Goal: Task Accomplishment & Management: Complete application form

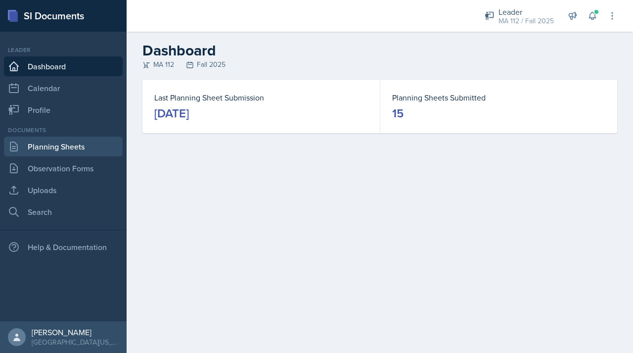
click at [91, 144] on link "Planning Sheets" at bounding box center [63, 147] width 119 height 20
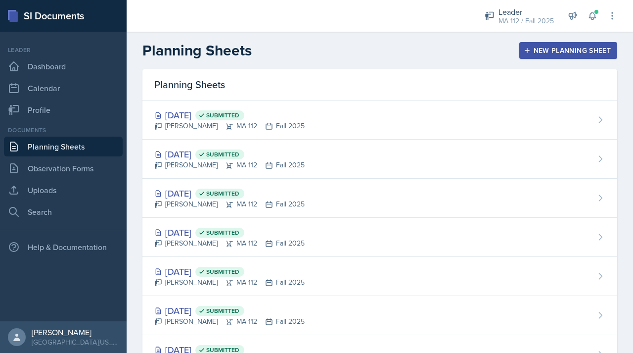
click at [543, 54] on div "New Planning Sheet" at bounding box center [568, 50] width 85 height 8
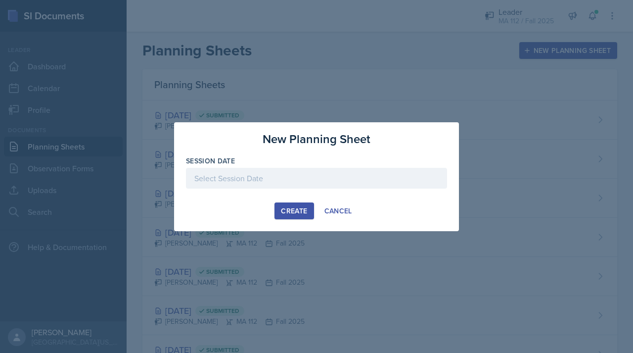
click at [360, 171] on div at bounding box center [316, 178] width 261 height 21
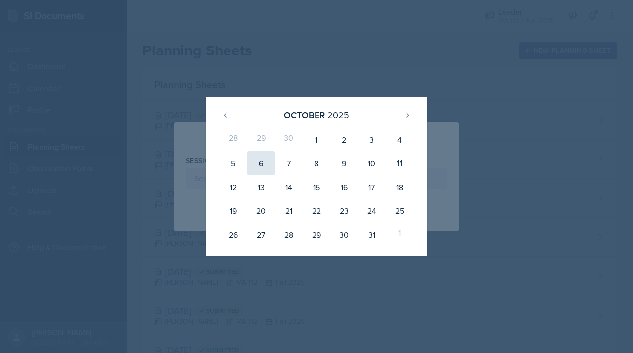
click at [264, 167] on div "6" at bounding box center [261, 163] width 28 height 24
type input "[DATE]"
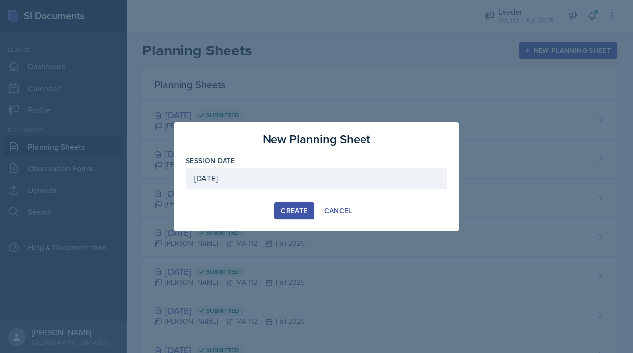
click at [289, 212] on div "Create" at bounding box center [294, 211] width 26 height 8
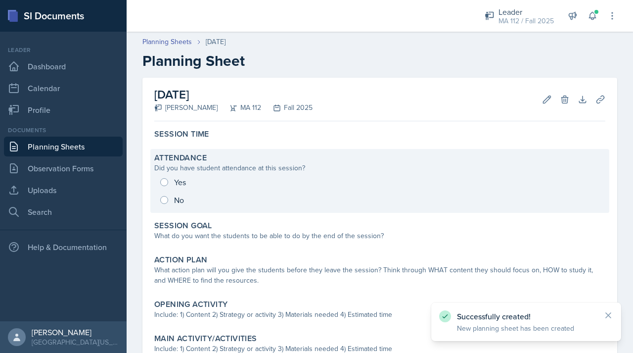
click at [181, 175] on div "Yes No" at bounding box center [379, 191] width 451 height 36
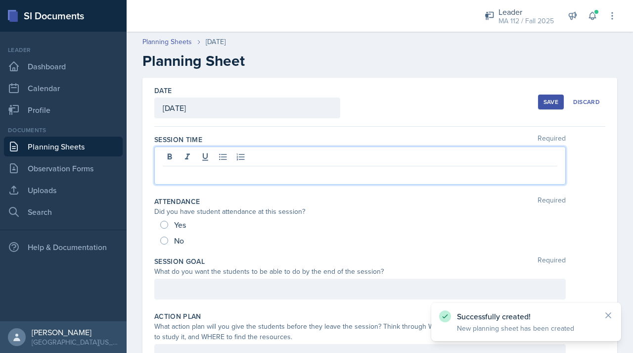
click at [185, 155] on div at bounding box center [359, 165] width 411 height 38
click at [176, 228] on span "Yes" at bounding box center [180, 225] width 12 height 10
click at [168, 228] on input "Yes" at bounding box center [164, 225] width 8 height 8
radio input "true"
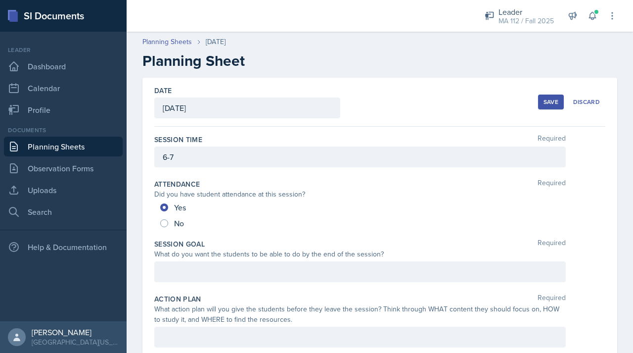
click at [184, 277] on div at bounding box center [359, 271] width 411 height 21
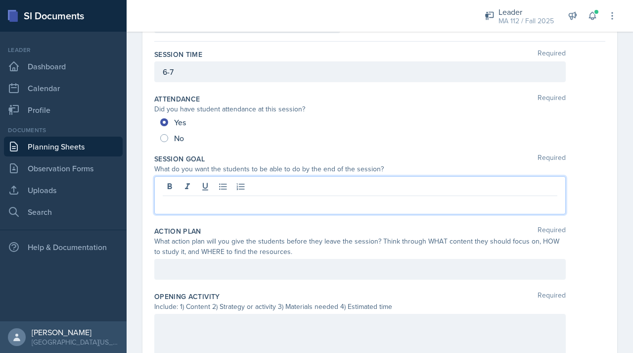
scroll to position [86, 0]
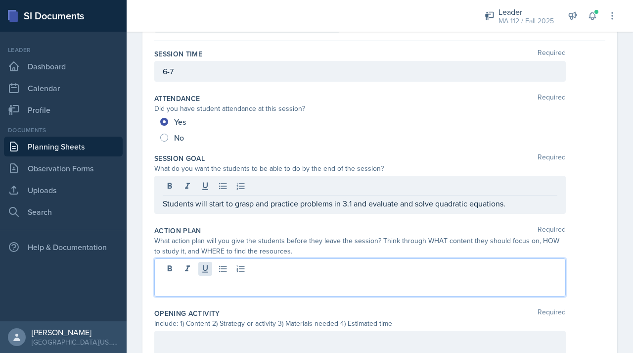
click at [205, 262] on div at bounding box center [359, 277] width 411 height 38
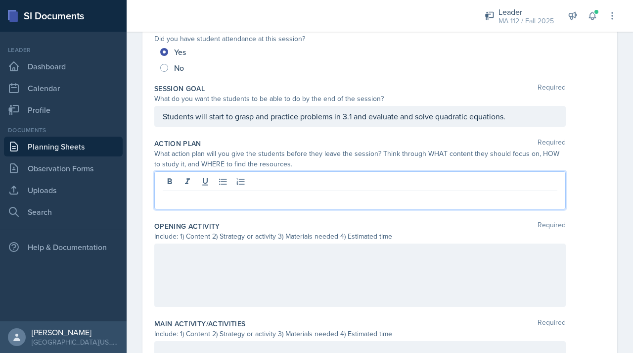
click at [246, 254] on p at bounding box center [360, 254] width 395 height 12
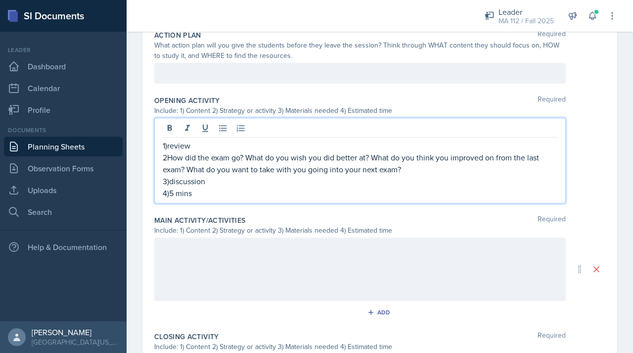
click at [201, 278] on div at bounding box center [359, 268] width 411 height 63
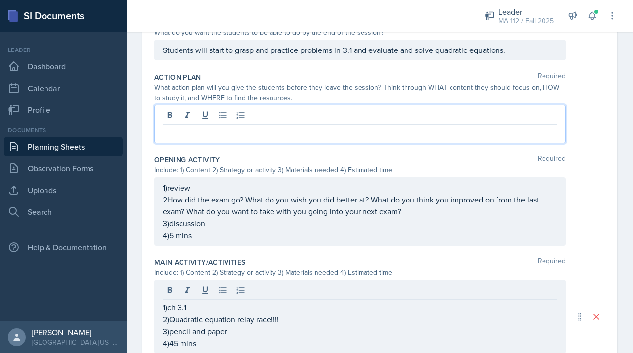
click at [265, 127] on p at bounding box center [360, 133] width 395 height 12
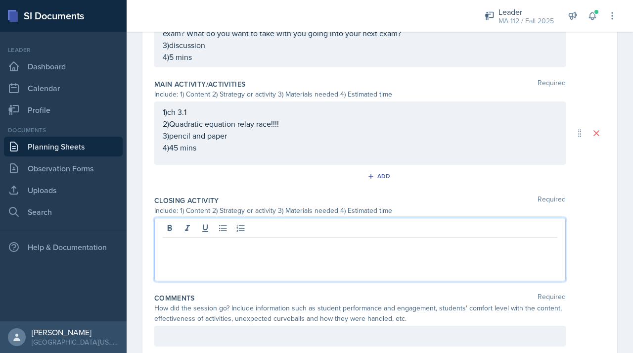
scroll to position [496, 0]
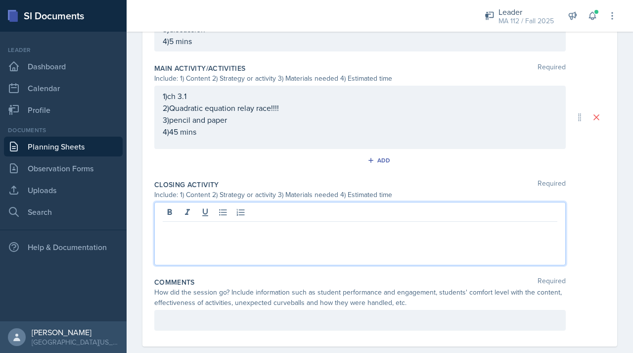
click at [190, 226] on p at bounding box center [360, 230] width 395 height 12
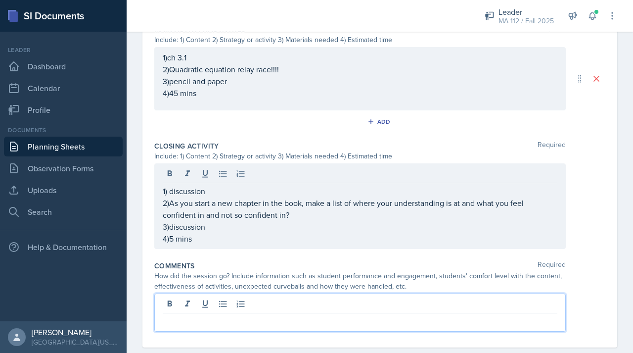
scroll to position [533, 0]
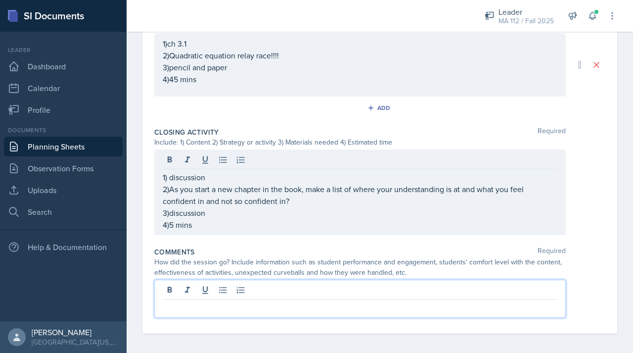
click at [213, 301] on p at bounding box center [360, 307] width 395 height 12
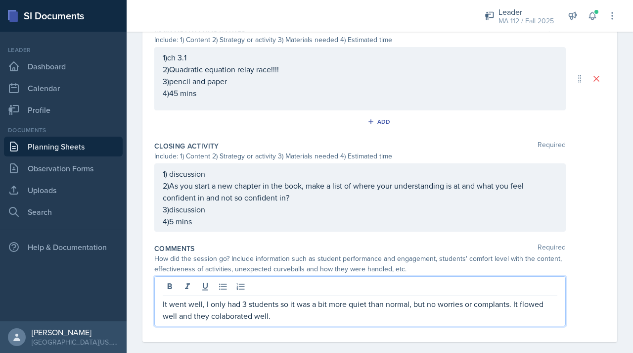
click at [236, 313] on p "It went well, I only had 3 students so it was a bit more quiet than normal, but…" at bounding box center [360, 310] width 395 height 24
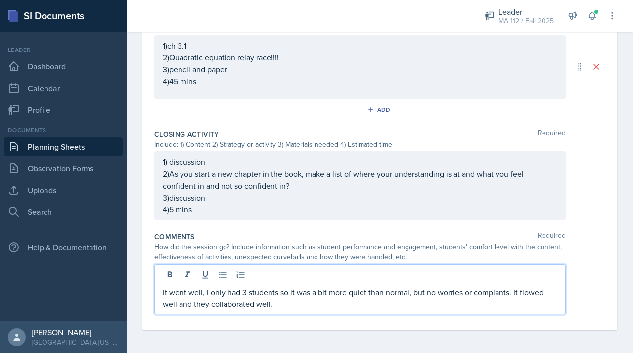
click at [493, 295] on p "It went well, I only had 3 students so it was a bit more quiet than normal, but…" at bounding box center [360, 298] width 395 height 24
click at [503, 295] on p "It went well, I only had 3 students so it was a bit more quiet than normal, but…" at bounding box center [360, 298] width 395 height 24
click at [504, 294] on p "It went well, I only had 3 students so it was a bit more quiet than normal, but…" at bounding box center [360, 298] width 395 height 24
click at [480, 305] on p "It went well, I only had 3 students so it was a bit more quiet than normal, but…" at bounding box center [360, 298] width 395 height 24
click at [502, 293] on p "It went well, I only had 3 students so it was a bit more quiet than normal, but…" at bounding box center [360, 298] width 395 height 24
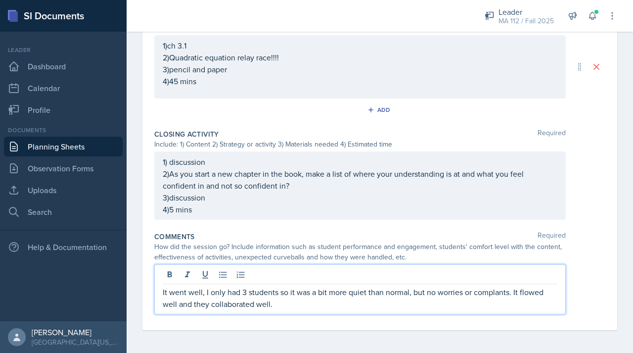
click at [500, 293] on p "It went well, I only had 3 students so it was a bit more quiet than normal, but…" at bounding box center [360, 298] width 395 height 24
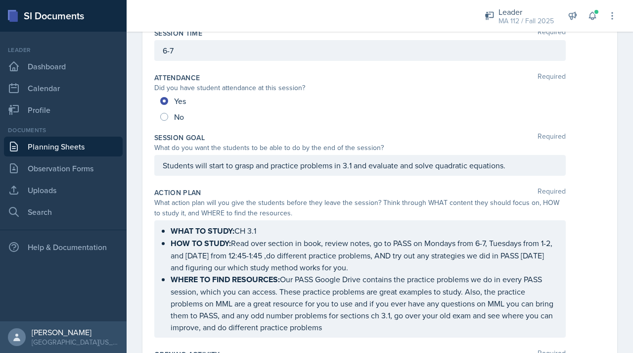
scroll to position [0, 0]
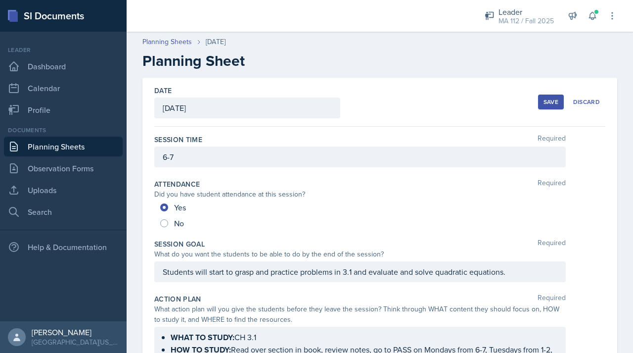
click at [544, 98] on div "Save" at bounding box center [551, 102] width 15 height 8
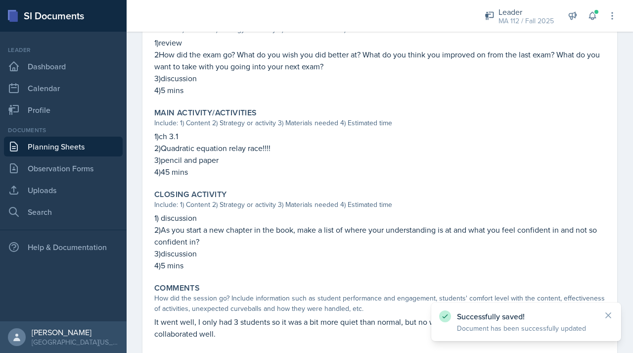
scroll to position [459, 0]
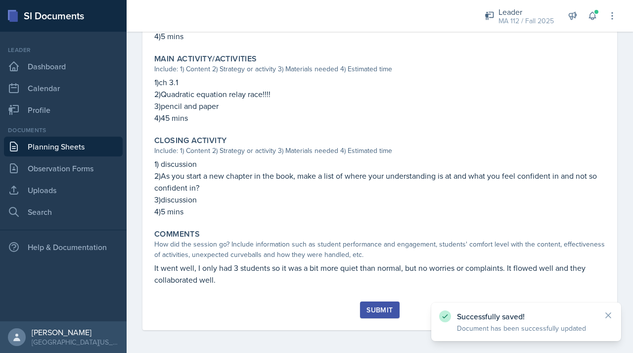
click at [376, 308] on div "Submit" at bounding box center [379, 310] width 26 height 8
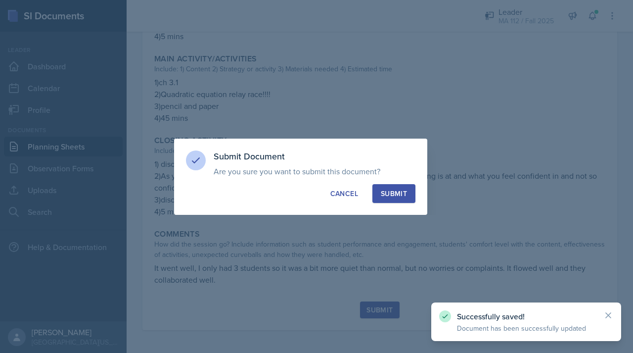
click at [397, 198] on button "Submit" at bounding box center [393, 193] width 43 height 19
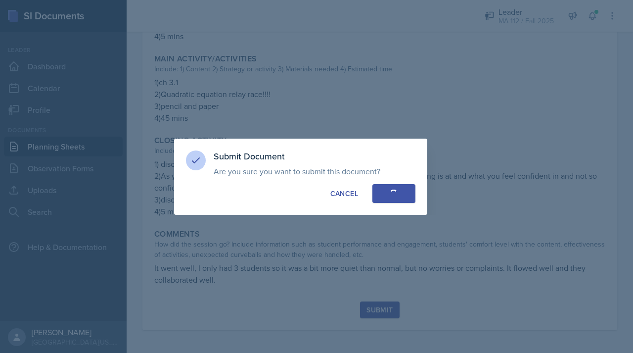
radio input "true"
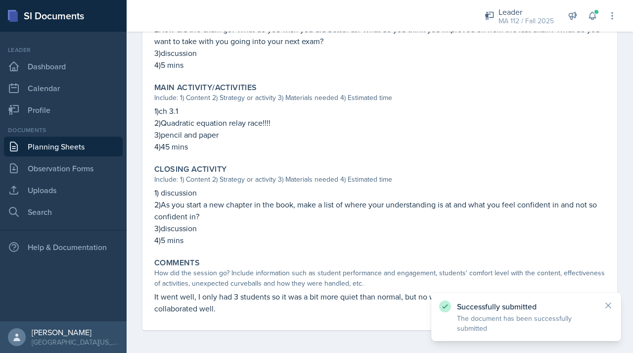
scroll to position [0, 0]
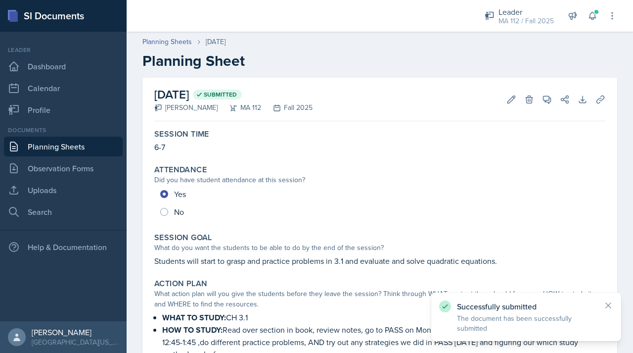
click at [58, 147] on link "Planning Sheets" at bounding box center [63, 147] width 119 height 20
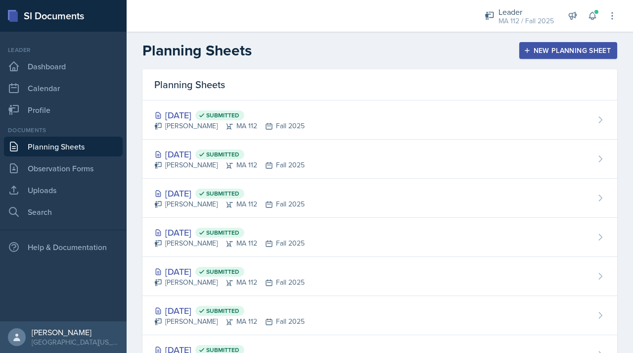
click at [529, 53] on div "New Planning Sheet" at bounding box center [568, 50] width 85 height 8
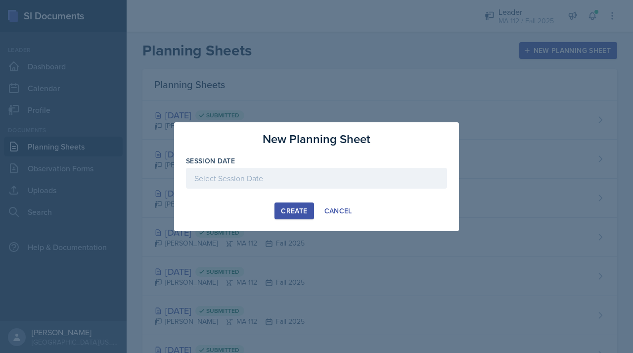
click at [289, 187] on div at bounding box center [316, 178] width 261 height 21
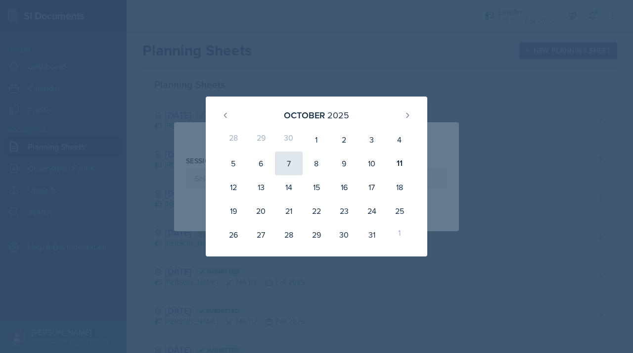
click at [289, 163] on div "7" at bounding box center [289, 163] width 28 height 24
type input "[DATE]"
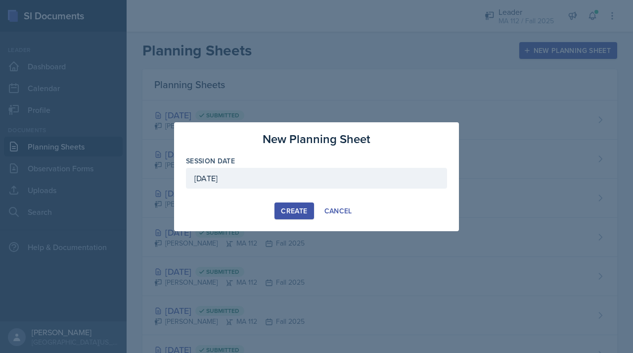
click at [297, 204] on button "Create" at bounding box center [293, 210] width 39 height 17
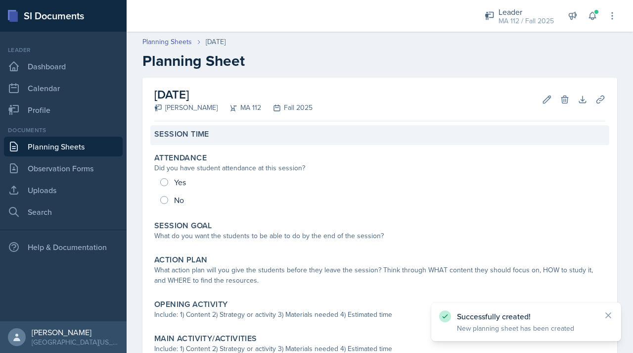
click at [211, 129] on div "Session Time" at bounding box center [379, 135] width 459 height 20
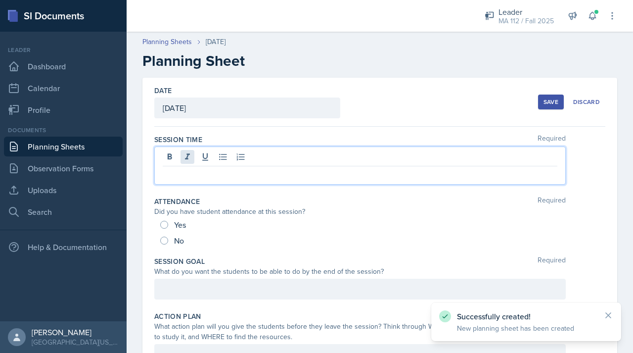
click at [188, 154] on div at bounding box center [359, 165] width 411 height 38
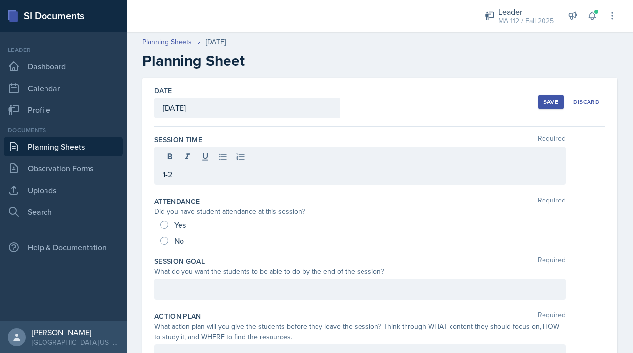
click at [174, 225] on span "Yes" at bounding box center [180, 225] width 12 height 10
click at [168, 225] on input "Yes" at bounding box center [164, 225] width 8 height 8
radio input "true"
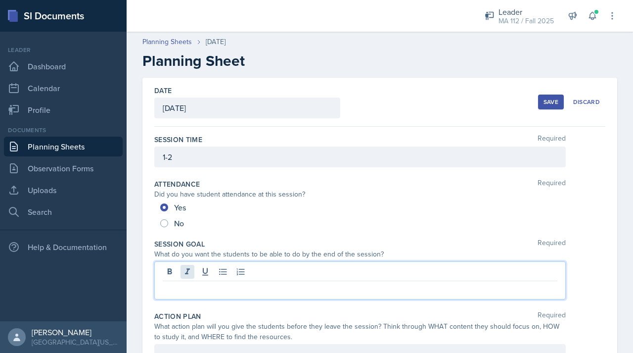
click at [185, 268] on div at bounding box center [359, 280] width 411 height 38
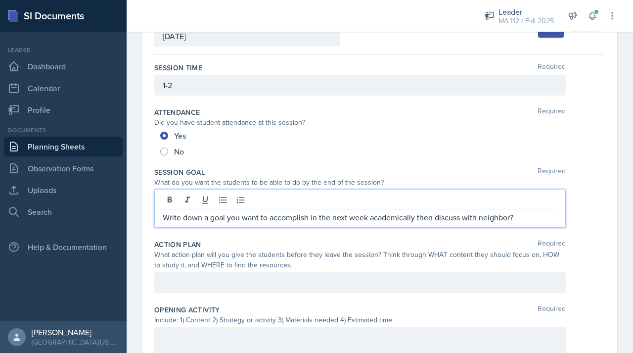
scroll to position [110, 0]
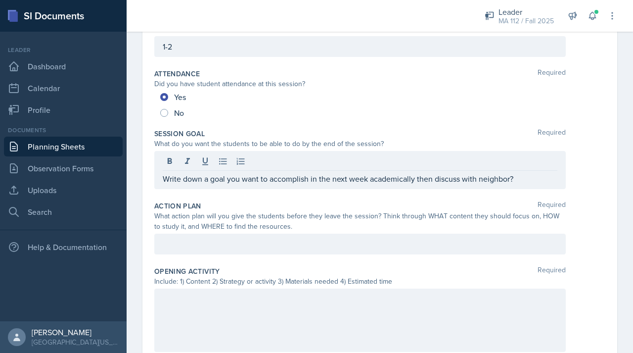
click at [387, 232] on div "Action Plan Required What action plan will you give the students before they le…" at bounding box center [379, 229] width 451 height 65
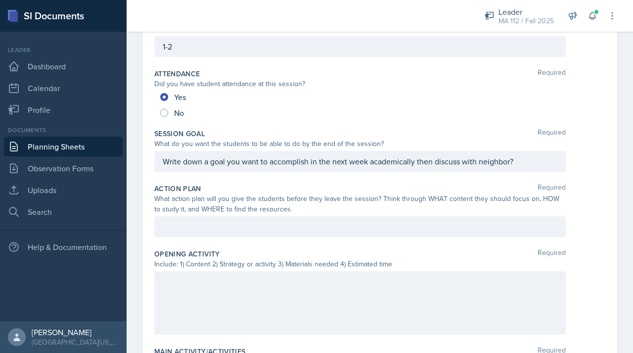
click at [390, 247] on div "Opening Activity Required Include: 1) Content 2) Strategy or activity 3) Materi…" at bounding box center [379, 293] width 451 height 97
click at [380, 234] on div at bounding box center [359, 226] width 411 height 21
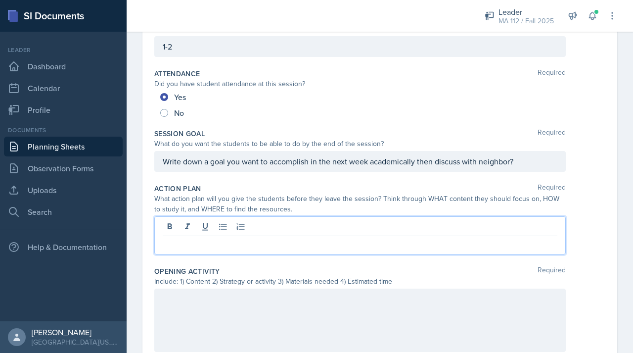
scroll to position [128, 0]
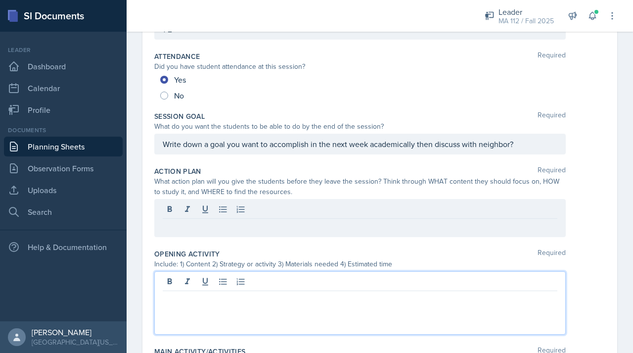
click at [185, 280] on div at bounding box center [359, 302] width 411 height 63
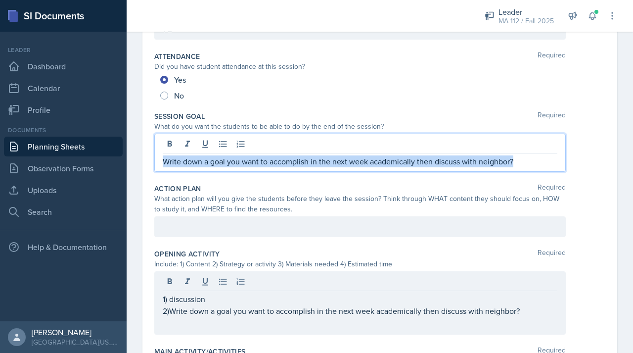
drag, startPoint x: 517, startPoint y: 164, endPoint x: 133, endPoint y: 159, distance: 384.8
click at [134, 159] on div "Date [DATE] [DATE] 28 29 30 1 2 3 4 5 6 7 8 9 10 11 12 13 14 15 16 17 18 19 20 …" at bounding box center [380, 301] width 506 height 703
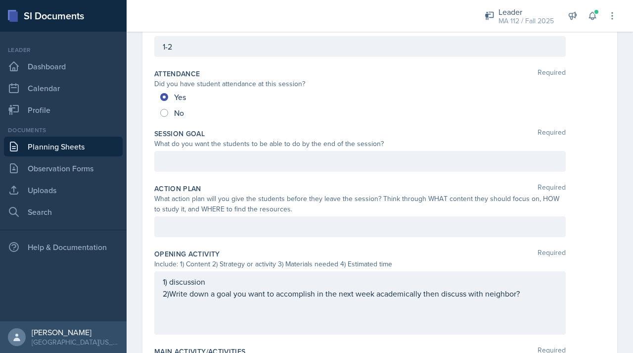
click at [161, 293] on div "1) discussion 2)Write down a goal you want to accomplish in the next week acade…" at bounding box center [359, 302] width 411 height 63
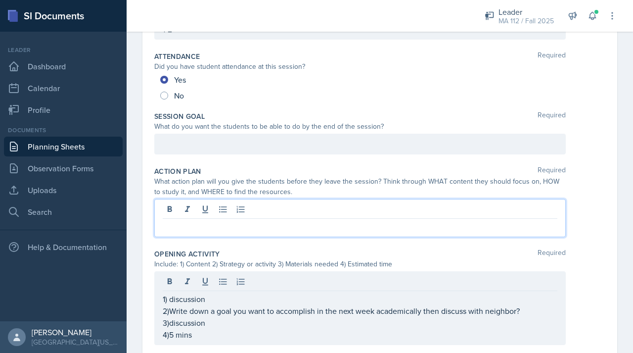
scroll to position [145, 0]
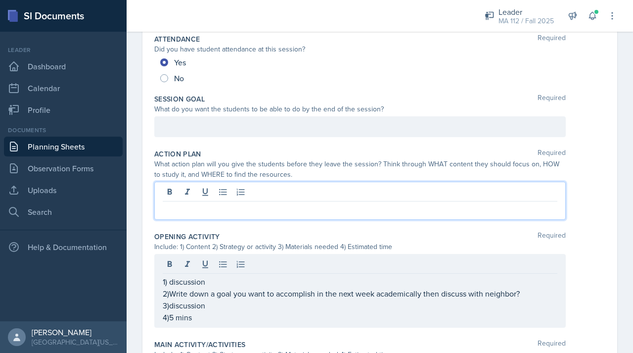
click at [184, 210] on p at bounding box center [360, 209] width 395 height 12
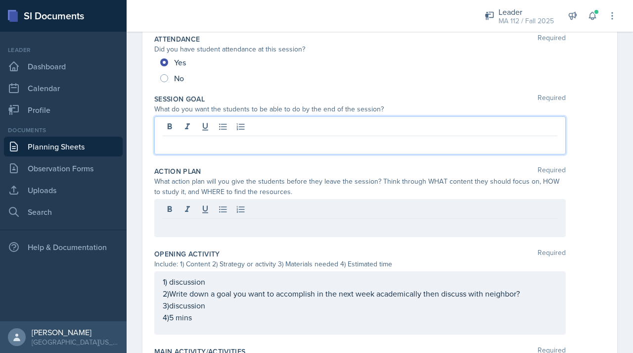
scroll to position [162, 0]
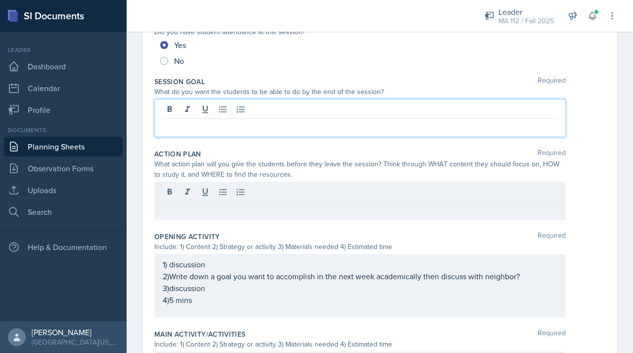
click at [191, 130] on p at bounding box center [360, 127] width 395 height 12
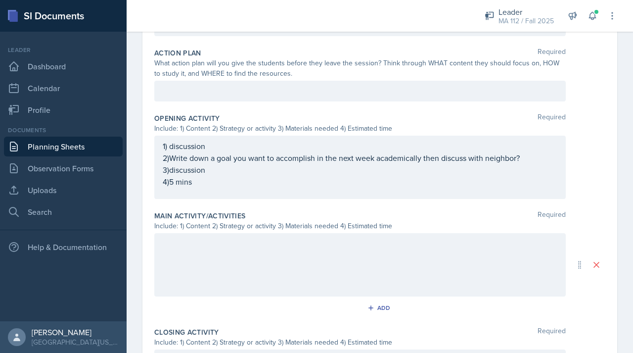
click at [164, 254] on div at bounding box center [359, 264] width 411 height 63
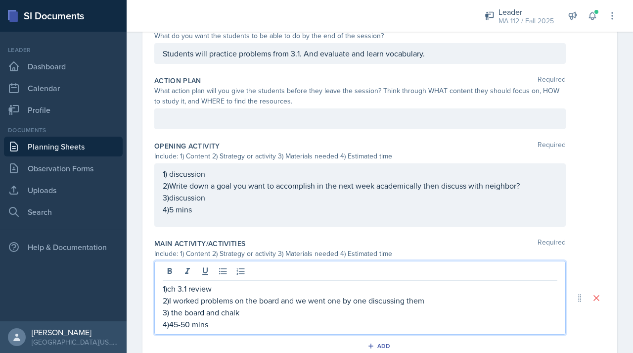
scroll to position [161, 0]
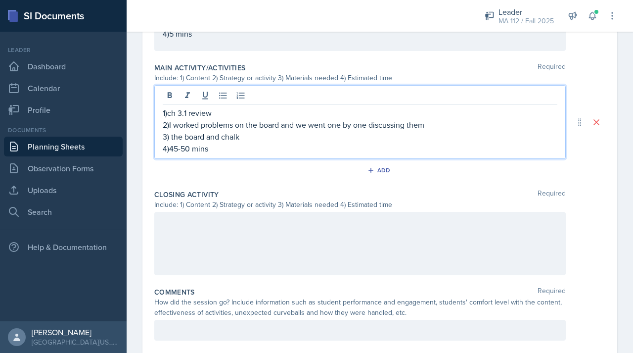
click at [184, 242] on div at bounding box center [359, 243] width 411 height 63
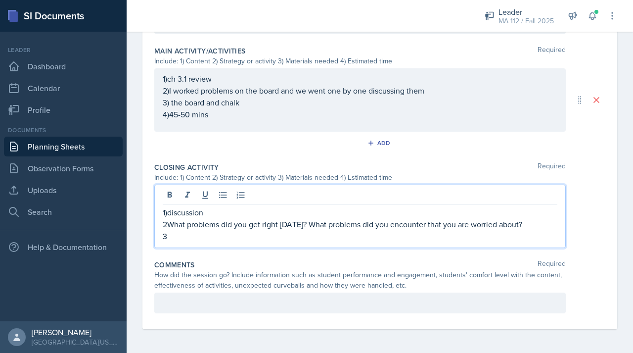
click at [172, 227] on p "2What problems did you get right [DATE]? What problems did you encounter that y…" at bounding box center [360, 224] width 395 height 12
click at [171, 238] on p "3" at bounding box center [360, 236] width 395 height 12
click at [167, 227] on p "2What problems did you get right [DATE]? What problems did you encounter that y…" at bounding box center [360, 224] width 395 height 12
click at [176, 233] on p "3)" at bounding box center [360, 236] width 395 height 12
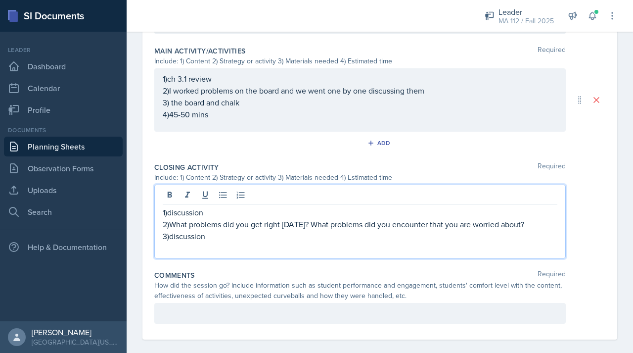
scroll to position [411, 0]
click at [201, 313] on div at bounding box center [359, 312] width 411 height 21
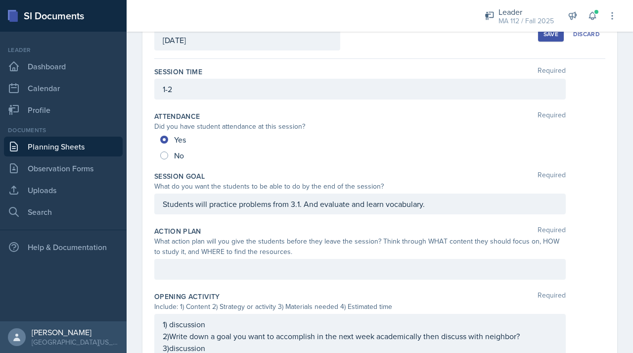
scroll to position [85, 0]
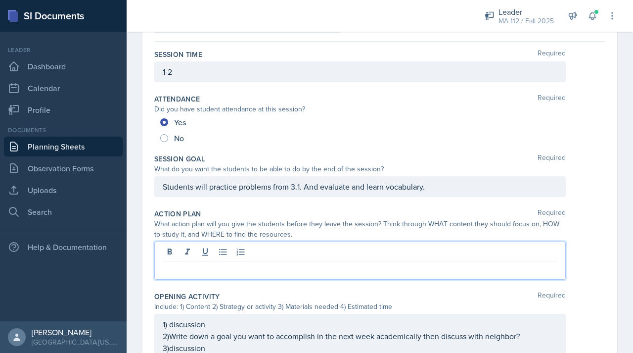
click at [202, 255] on div at bounding box center [359, 260] width 411 height 38
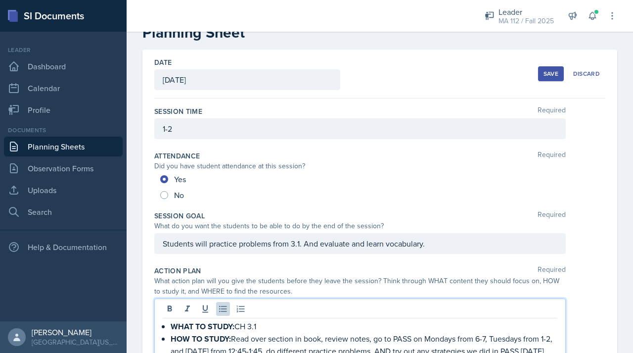
scroll to position [0, 0]
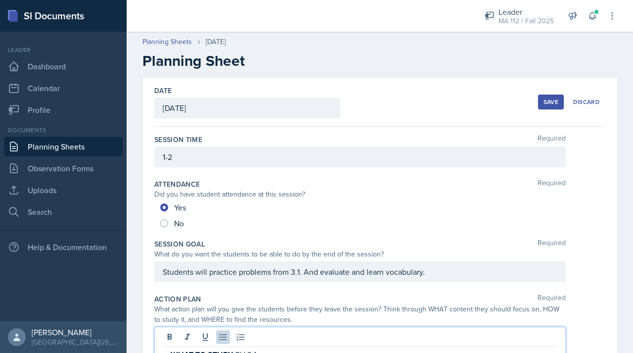
click at [546, 94] on button "Save" at bounding box center [551, 101] width 26 height 15
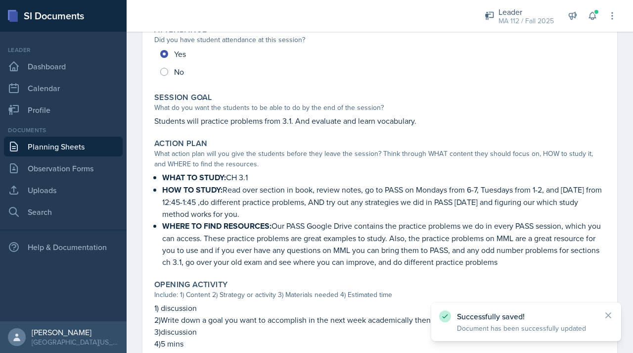
scroll to position [423, 0]
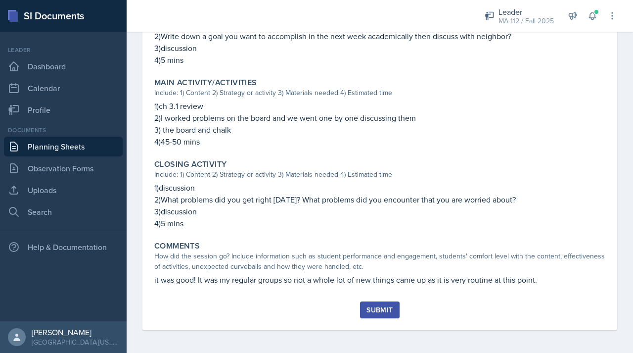
click at [373, 307] on div "Submit" at bounding box center [379, 310] width 26 height 8
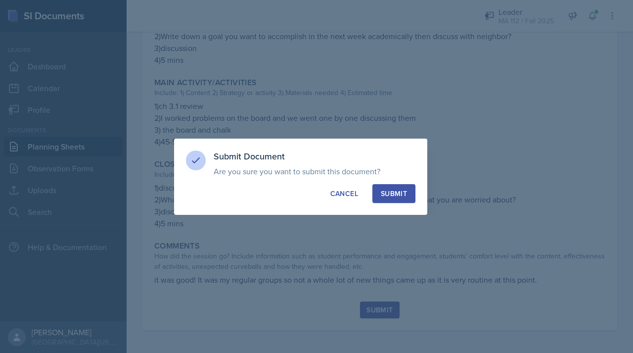
click at [394, 189] on div "Submit" at bounding box center [394, 193] width 26 height 10
radio input "true"
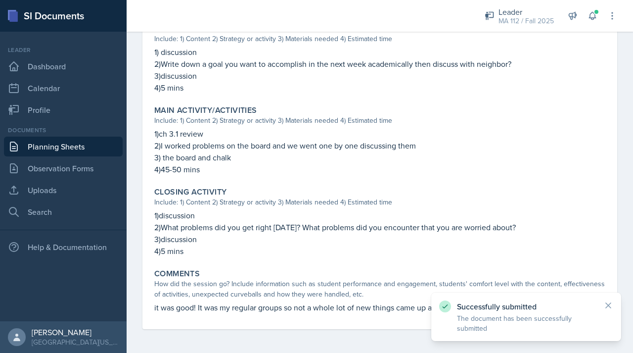
scroll to position [395, 0]
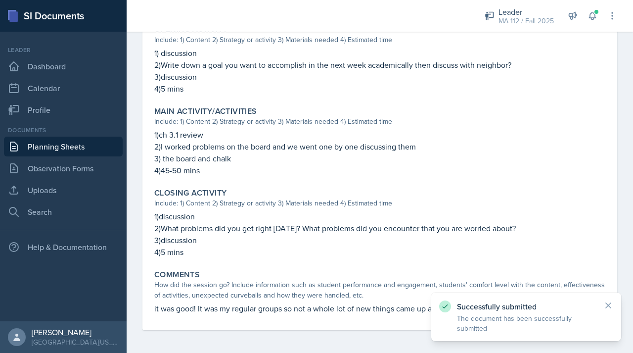
click at [82, 149] on link "Planning Sheets" at bounding box center [63, 147] width 119 height 20
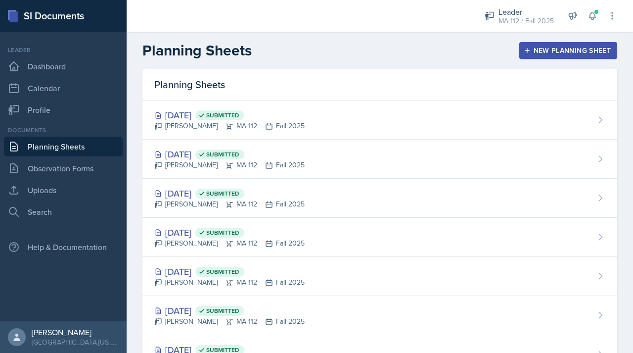
click at [550, 46] on div "New Planning Sheet" at bounding box center [568, 50] width 85 height 8
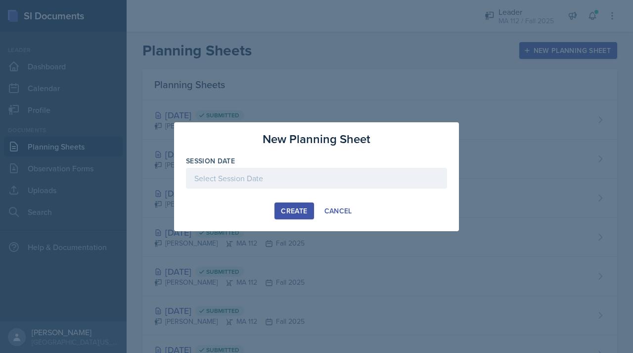
click at [284, 172] on div at bounding box center [316, 178] width 261 height 21
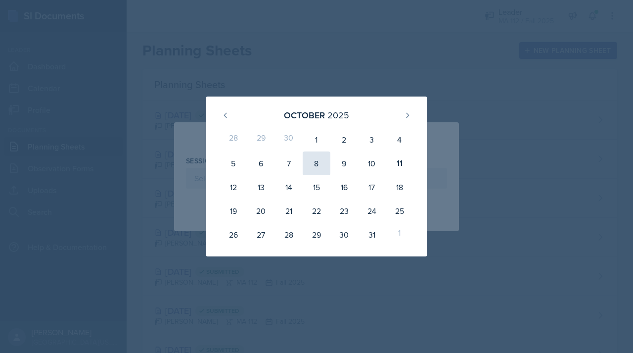
click at [318, 169] on div "8" at bounding box center [317, 163] width 28 height 24
type input "[DATE]"
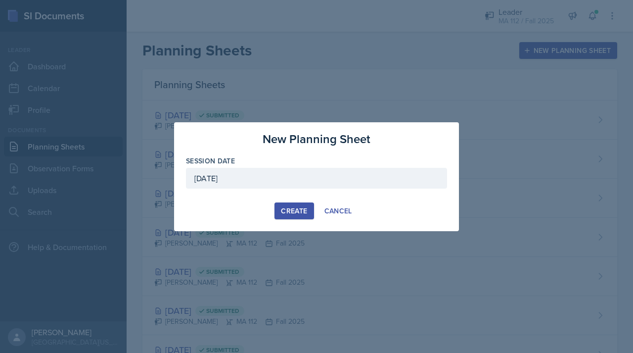
click at [301, 212] on div "Create" at bounding box center [294, 211] width 26 height 8
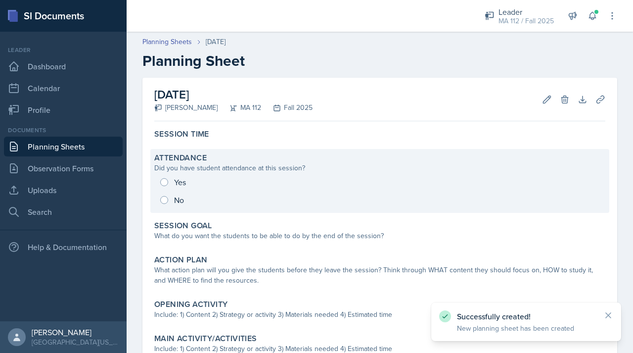
click at [198, 150] on div "Attendance Did you have student attendance at this session? Yes No" at bounding box center [379, 181] width 459 height 64
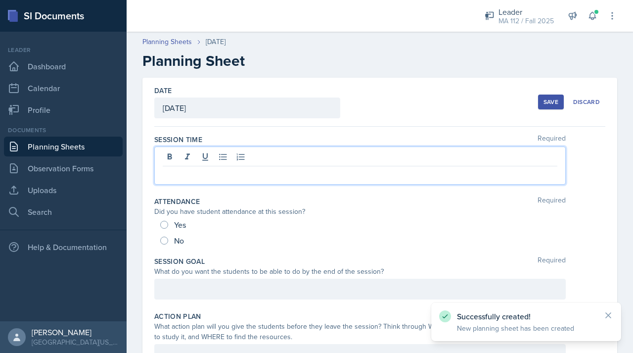
click at [200, 161] on div at bounding box center [359, 165] width 411 height 38
click at [204, 176] on p "12:45-1;" at bounding box center [360, 174] width 395 height 12
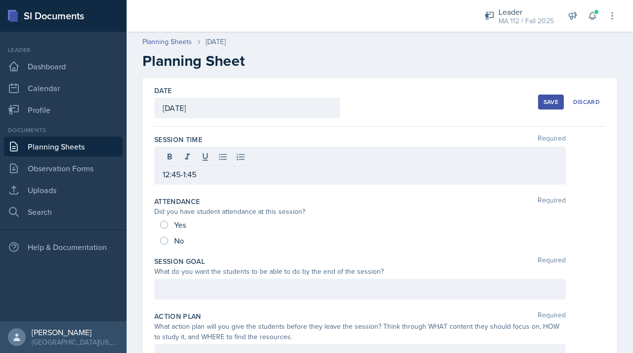
click at [172, 226] on div "Yes" at bounding box center [174, 225] width 28 height 16
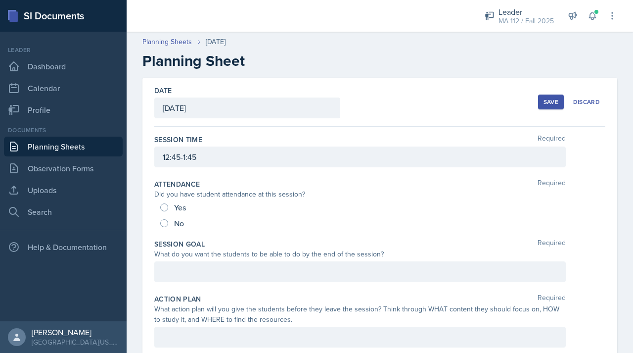
click at [177, 204] on span "Yes" at bounding box center [180, 207] width 12 height 10
click at [168, 204] on input "Yes" at bounding box center [164, 207] width 8 height 8
radio input "true"
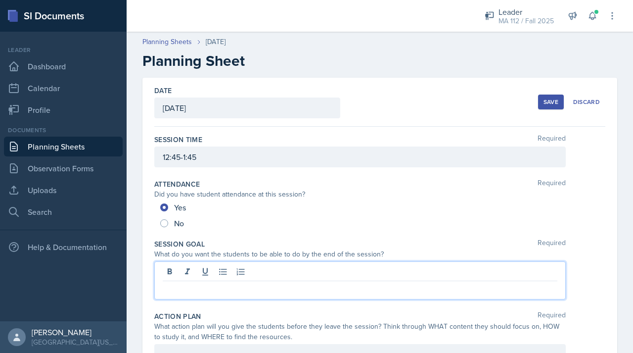
click at [183, 272] on div at bounding box center [359, 280] width 411 height 38
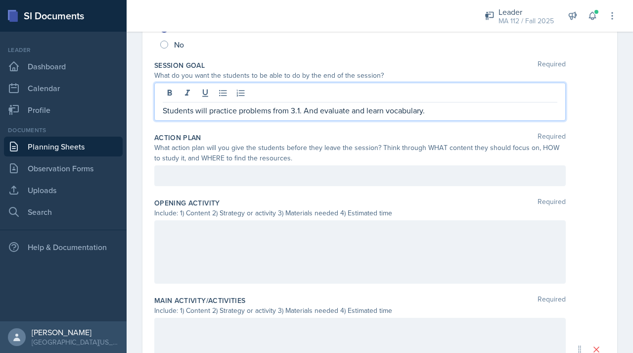
scroll to position [237, 0]
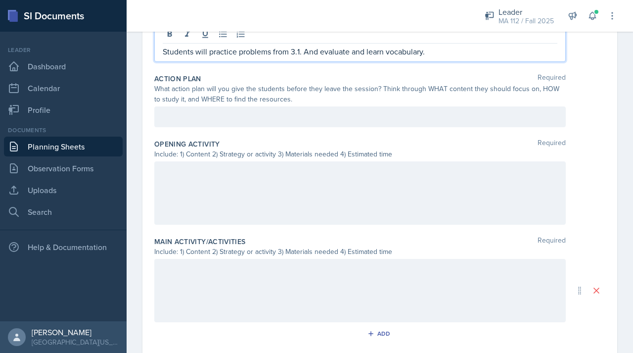
click at [307, 106] on div at bounding box center [359, 116] width 411 height 21
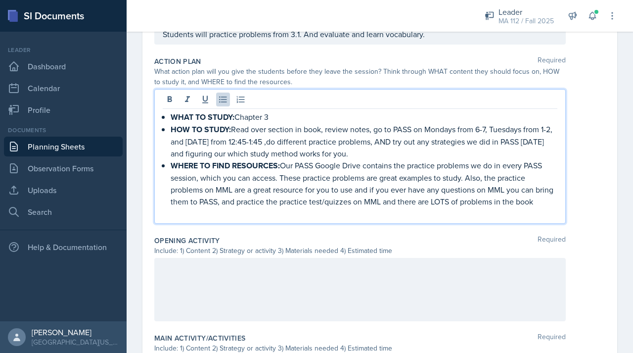
click at [194, 277] on div at bounding box center [359, 289] width 411 height 63
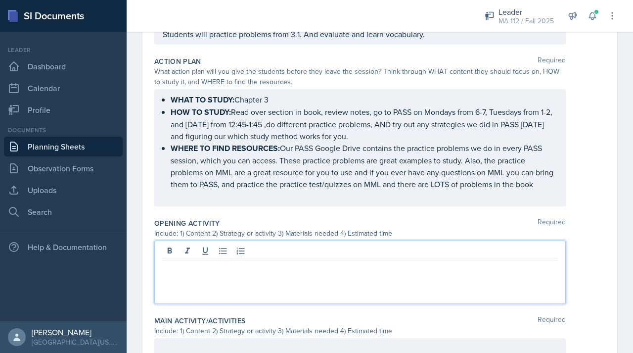
scroll to position [220, 0]
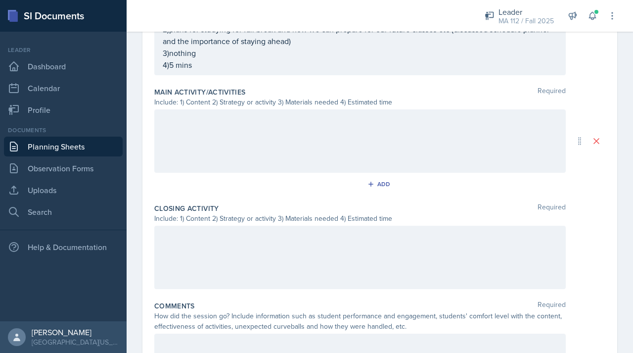
click at [181, 151] on div at bounding box center [359, 140] width 411 height 63
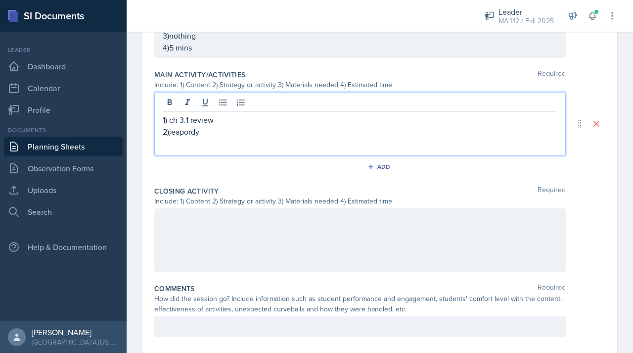
click at [188, 137] on p "2)jeapordy" at bounding box center [360, 132] width 395 height 12
click at [218, 137] on p "2)jeopardy" at bounding box center [360, 132] width 395 height 12
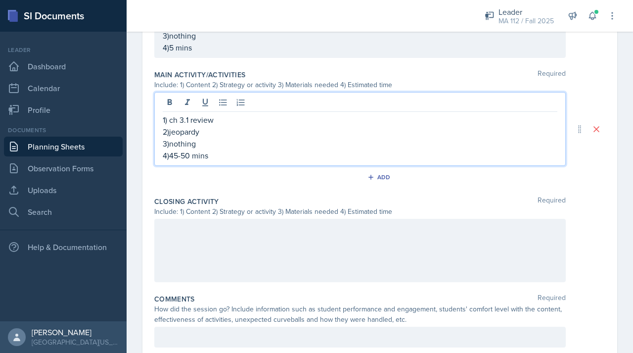
click at [219, 243] on div at bounding box center [359, 250] width 411 height 63
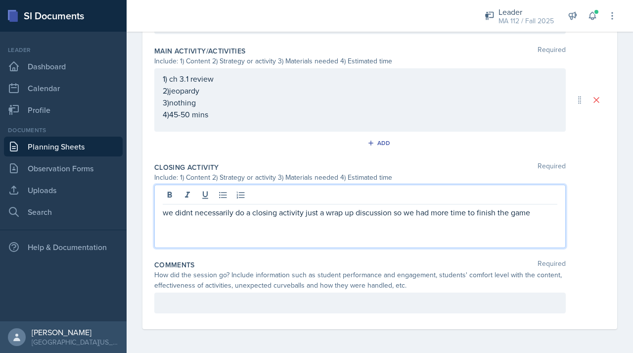
scroll to position [540, 0]
click at [182, 297] on p at bounding box center [360, 303] width 395 height 12
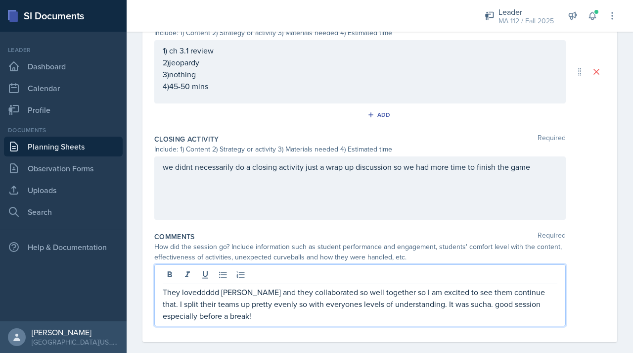
click at [231, 304] on p "They loveddddd [PERSON_NAME] and they collaborated so well together so I am exc…" at bounding box center [360, 304] width 395 height 36
click at [205, 299] on p "They loveddddd jeopardy and they collaborated so well together so I am excited …" at bounding box center [360, 304] width 395 height 36
click at [473, 316] on p "They loveddddd jeopardy and they collaborated so well together so I am excited …" at bounding box center [360, 304] width 395 height 36
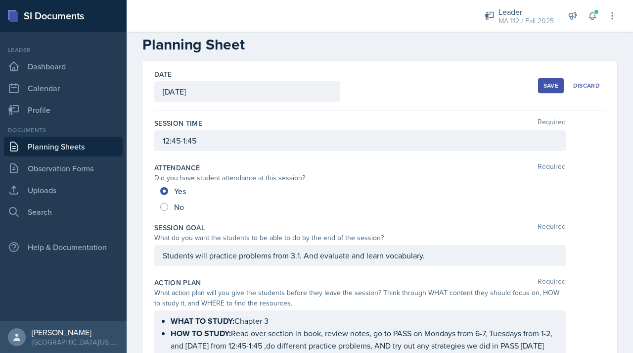
scroll to position [0, 0]
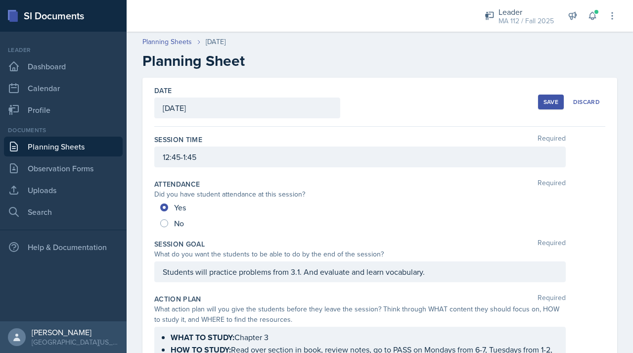
click at [544, 102] on div "Save" at bounding box center [551, 102] width 15 height 8
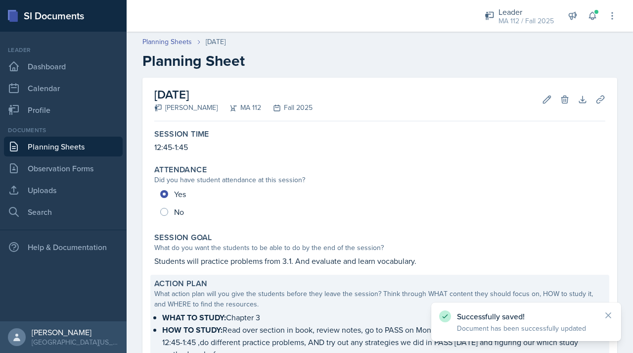
scroll to position [421, 0]
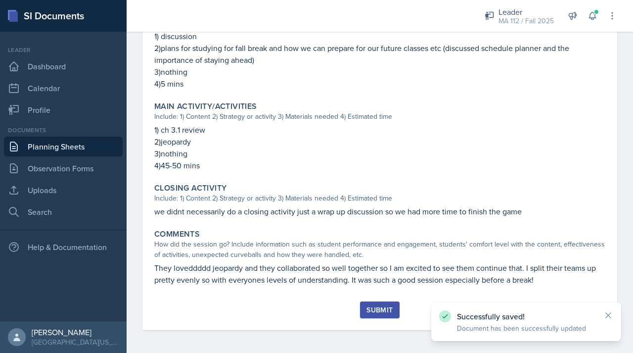
click at [382, 312] on div "Submit" at bounding box center [379, 310] width 26 height 8
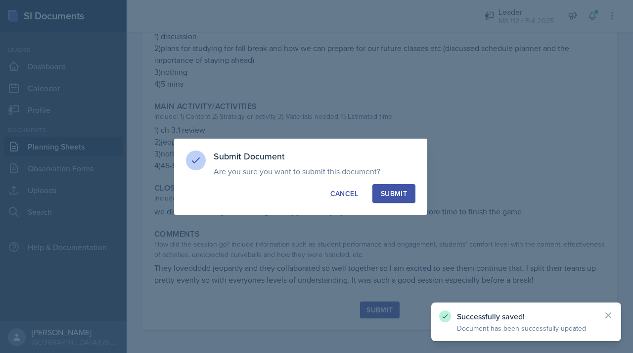
click at [406, 191] on div "Submit" at bounding box center [394, 193] width 26 height 10
radio input "true"
